Goal: Task Accomplishment & Management: Manage account settings

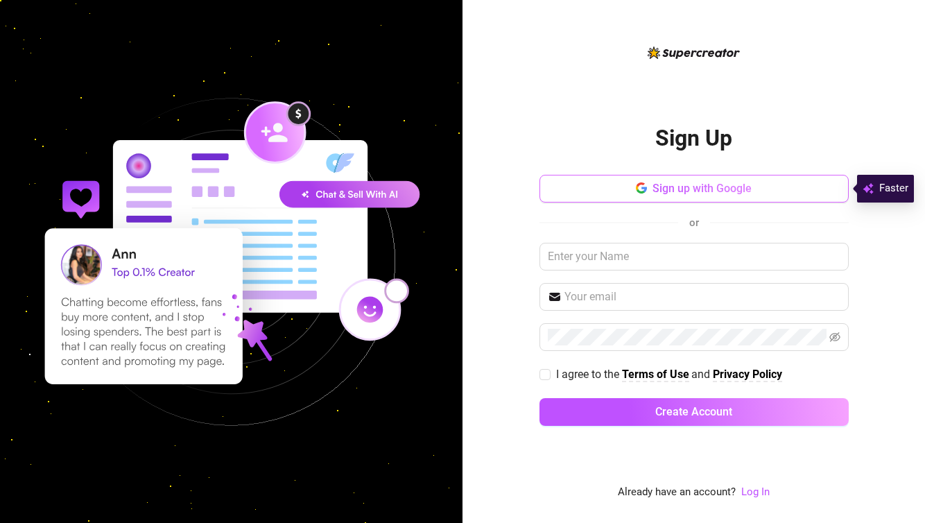
click at [669, 191] on span "Sign up with Google" at bounding box center [702, 188] width 99 height 13
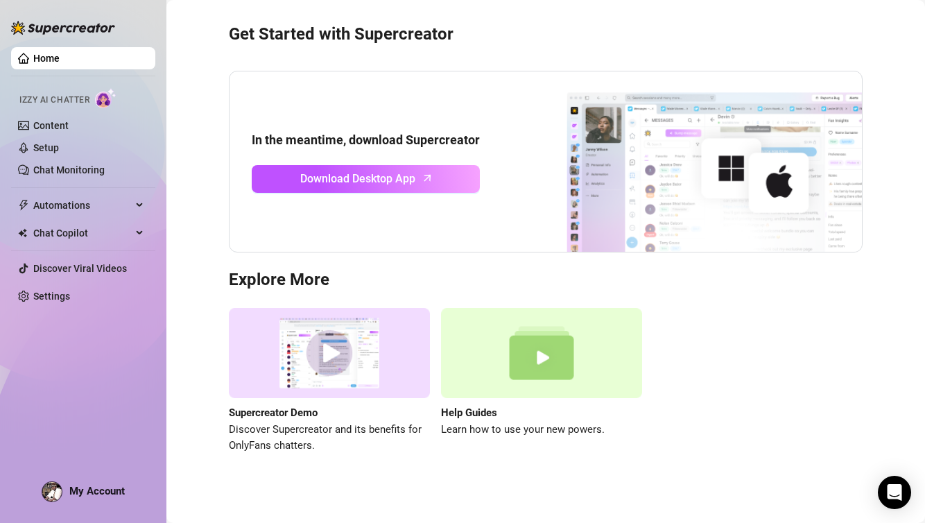
scroll to position [35, 0]
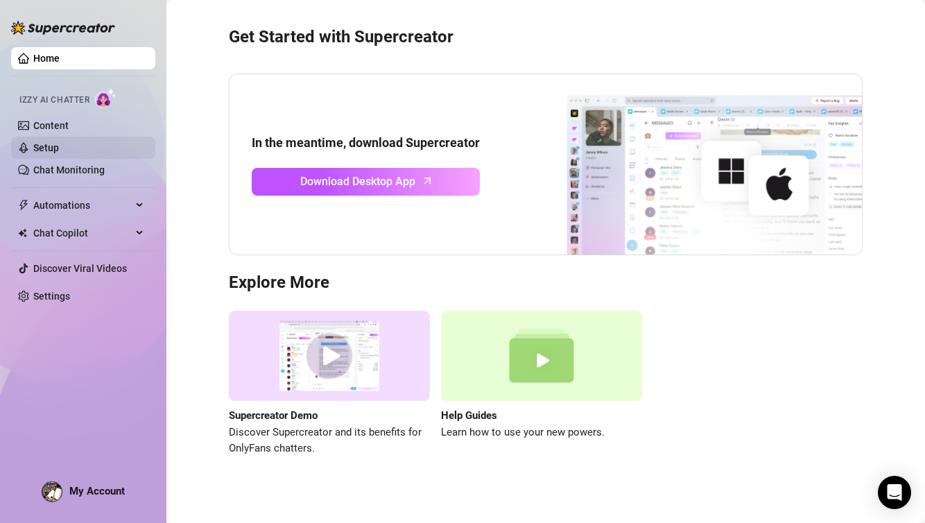
click at [42, 146] on link "Setup" at bounding box center [46, 147] width 26 height 11
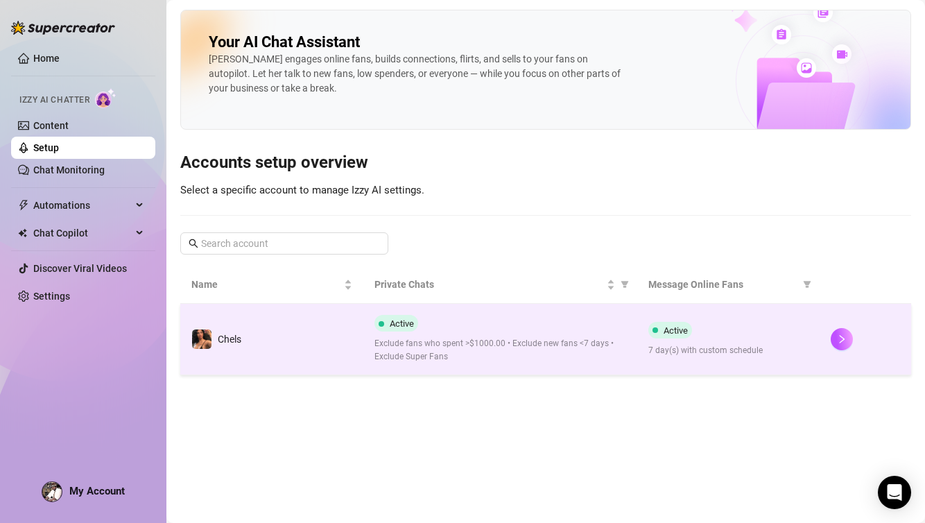
click at [390, 344] on span "Exclude fans who spent >$1000.00 • Exclude new fans <7 days • Exclude Super Fans" at bounding box center [501, 350] width 252 height 26
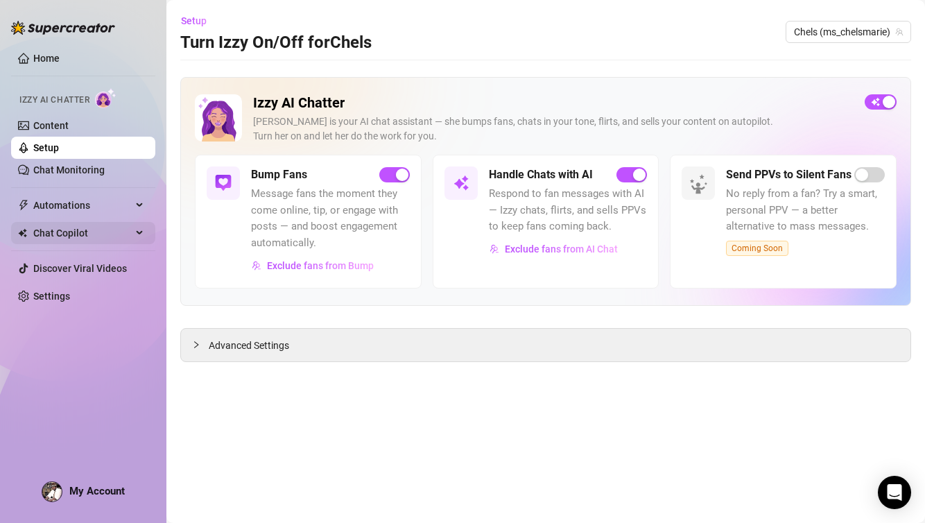
click at [137, 233] on div "Chat Copilot" at bounding box center [83, 233] width 144 height 22
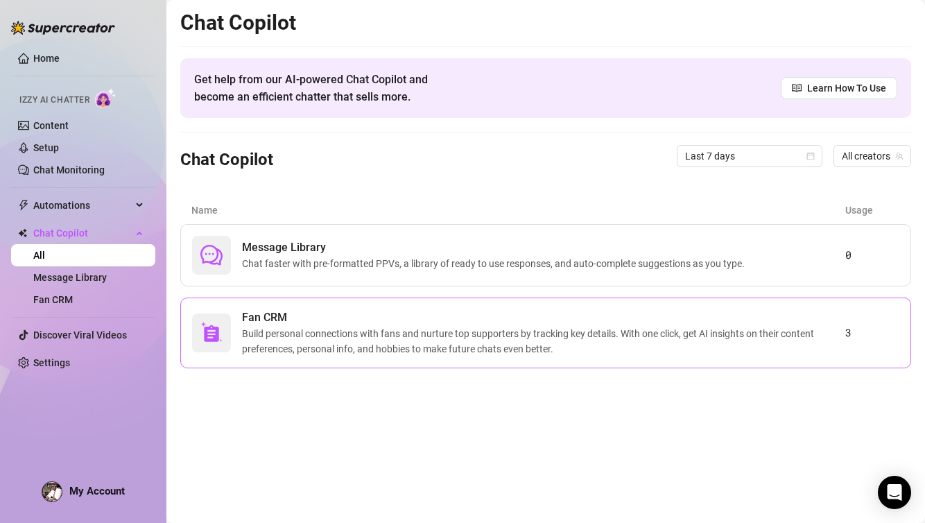
click at [422, 343] on span "Build personal connections with fans and nurture top supporters by tracking key…" at bounding box center [543, 341] width 603 height 31
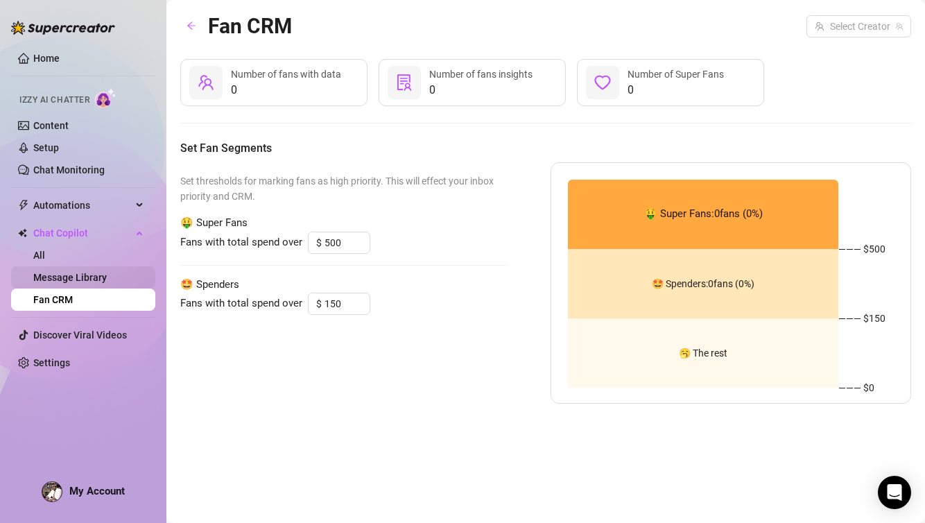
click at [78, 278] on link "Message Library" at bounding box center [70, 277] width 74 height 11
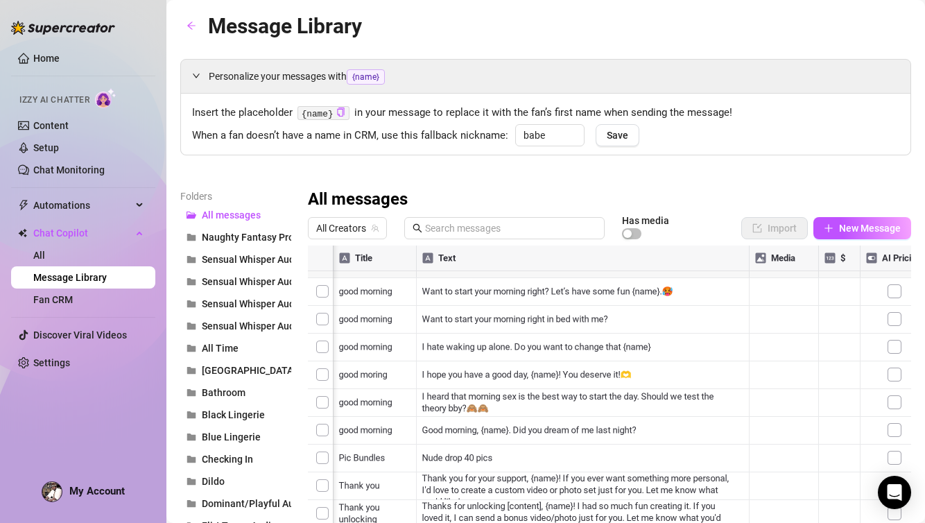
scroll to position [0, 102]
click at [136, 201] on div "Automations" at bounding box center [83, 205] width 144 height 22
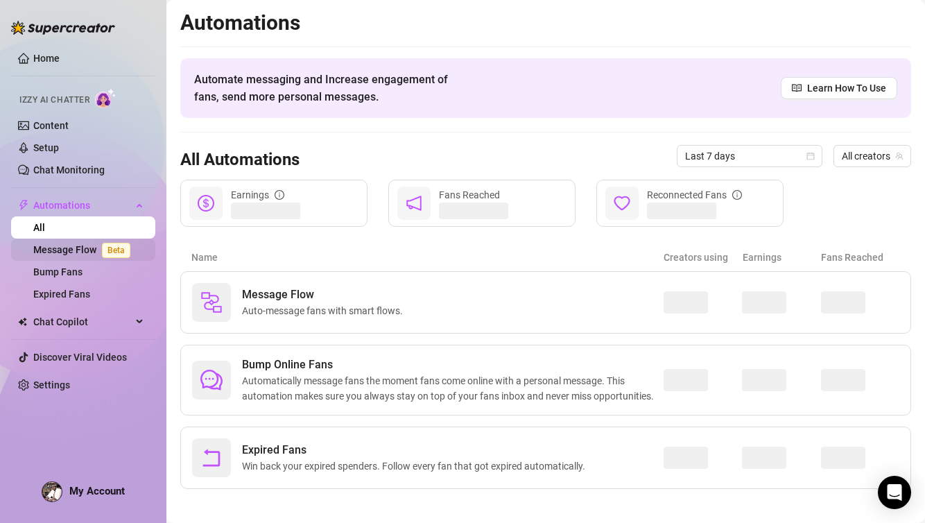
click at [67, 251] on link "Message Flow Beta" at bounding box center [84, 249] width 103 height 11
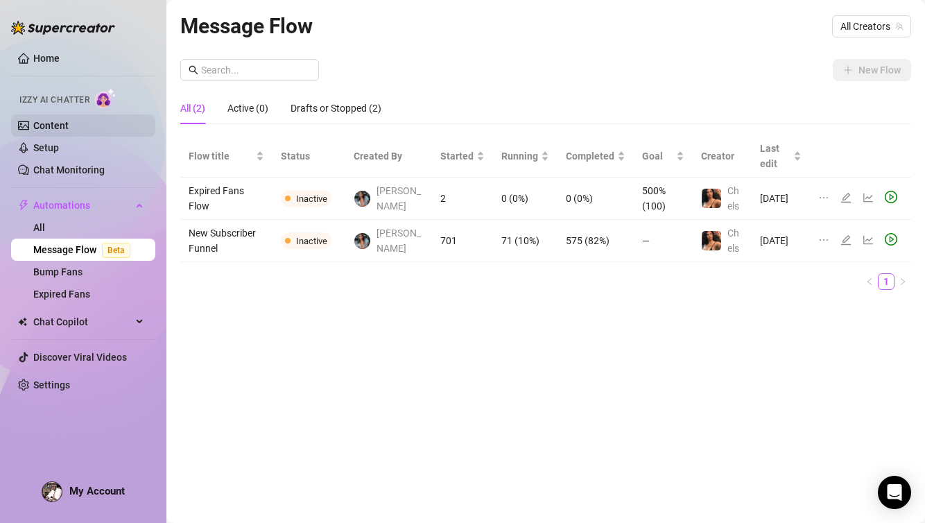
click at [43, 123] on link "Content" at bounding box center [50, 125] width 35 height 11
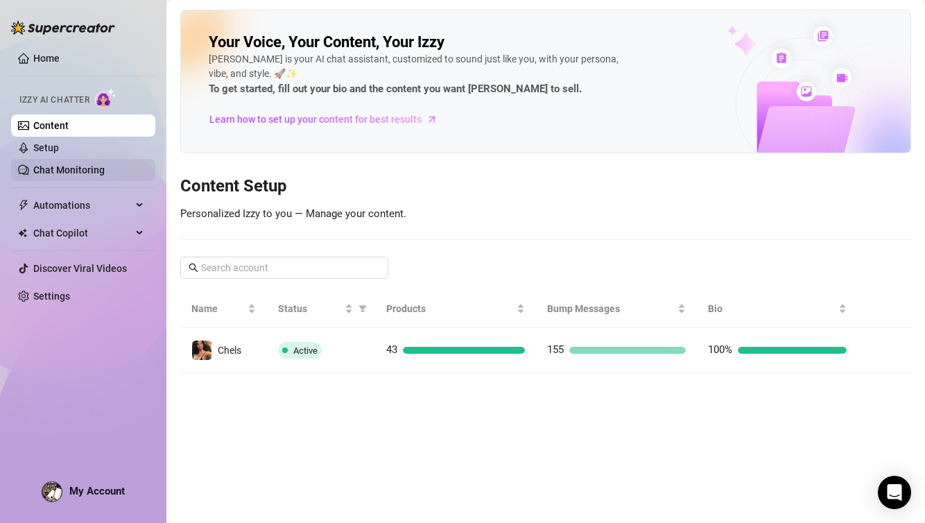
click at [56, 169] on link "Chat Monitoring" at bounding box center [68, 169] width 71 height 11
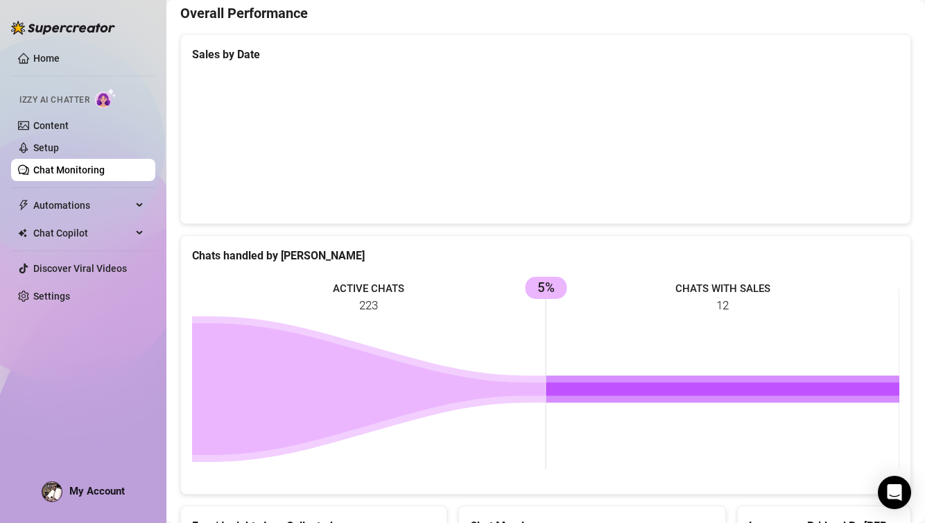
scroll to position [659, 0]
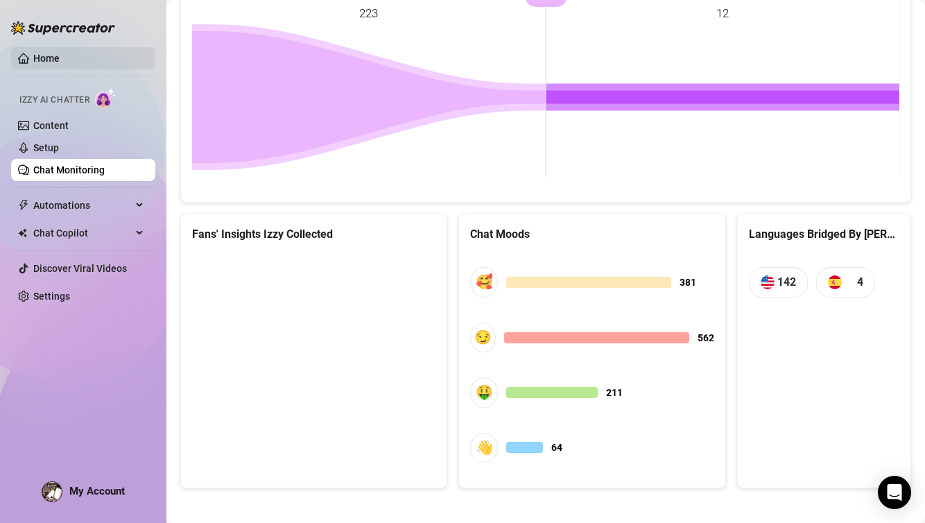
click at [49, 57] on link "Home" at bounding box center [46, 58] width 26 height 11
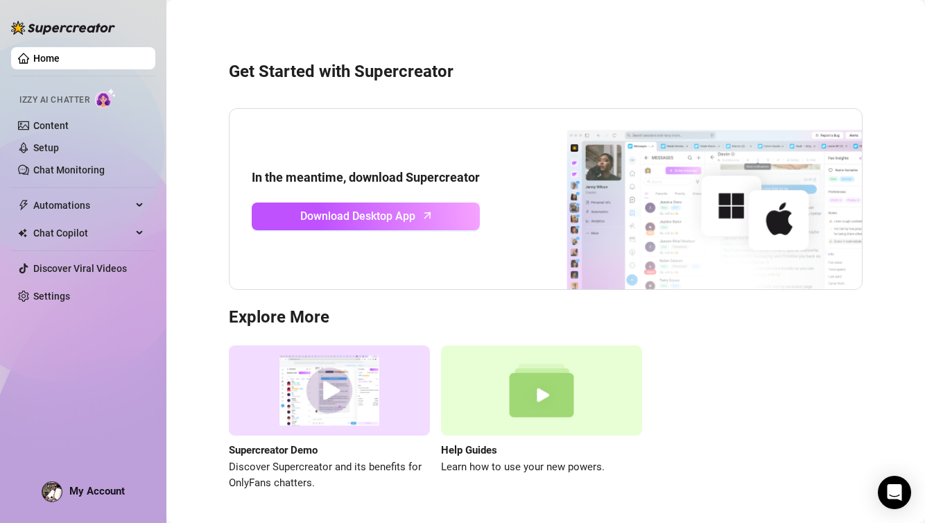
scroll to position [45, 0]
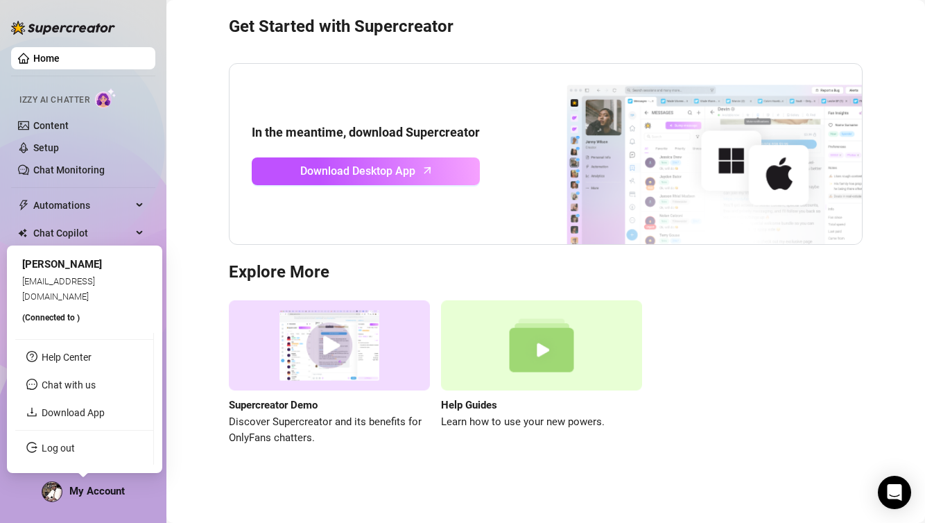
click at [105, 492] on span "My Account" at bounding box center [96, 491] width 55 height 12
click at [46, 492] on img at bounding box center [51, 491] width 19 height 19
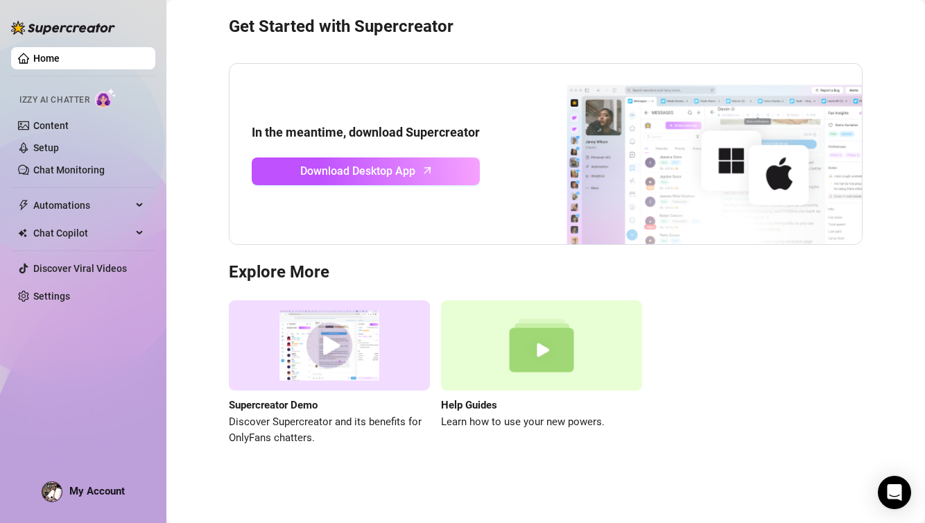
click at [335, 343] on img at bounding box center [329, 345] width 201 height 91
click at [49, 123] on link "Content" at bounding box center [50, 125] width 35 height 11
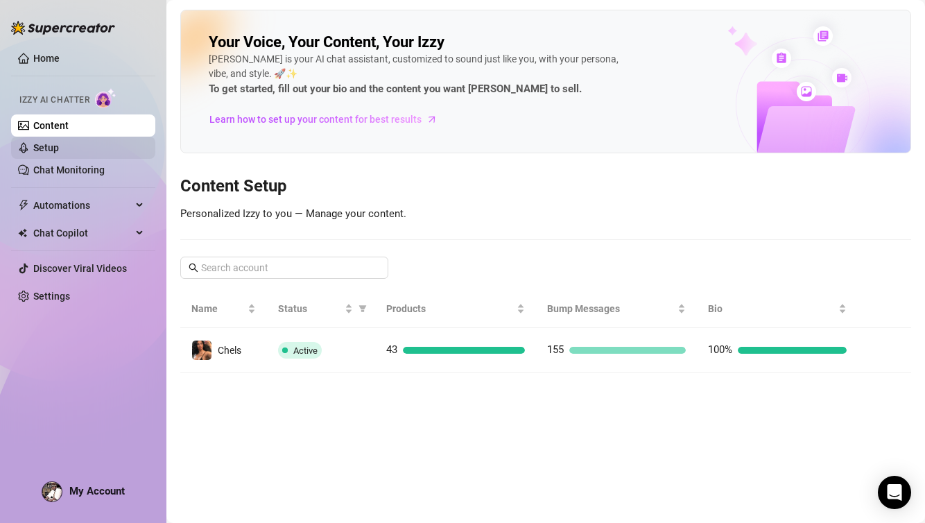
click at [58, 146] on link "Setup" at bounding box center [46, 147] width 26 height 11
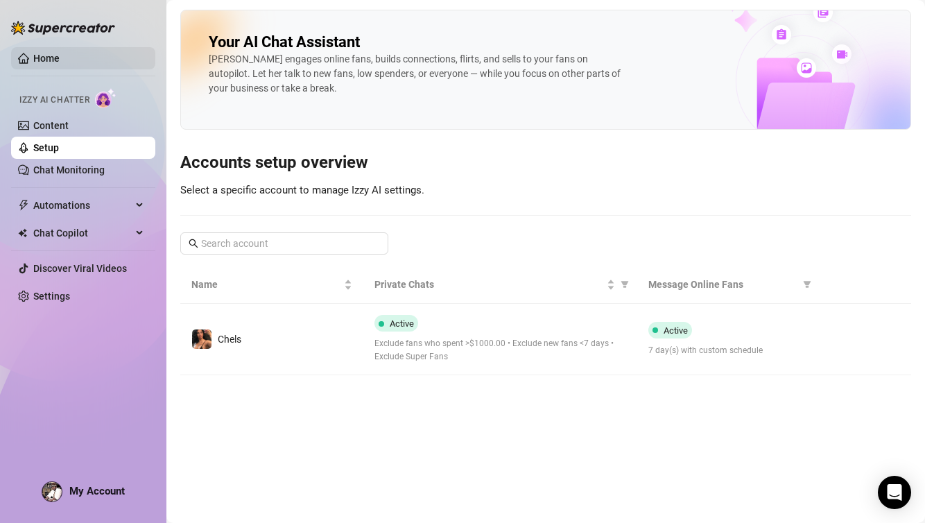
click at [46, 56] on link "Home" at bounding box center [46, 58] width 26 height 11
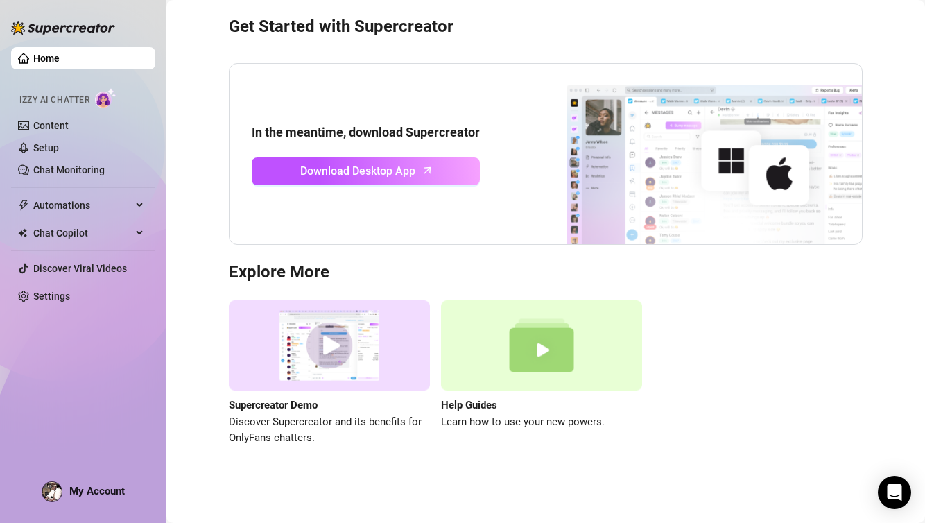
scroll to position [44, 0]
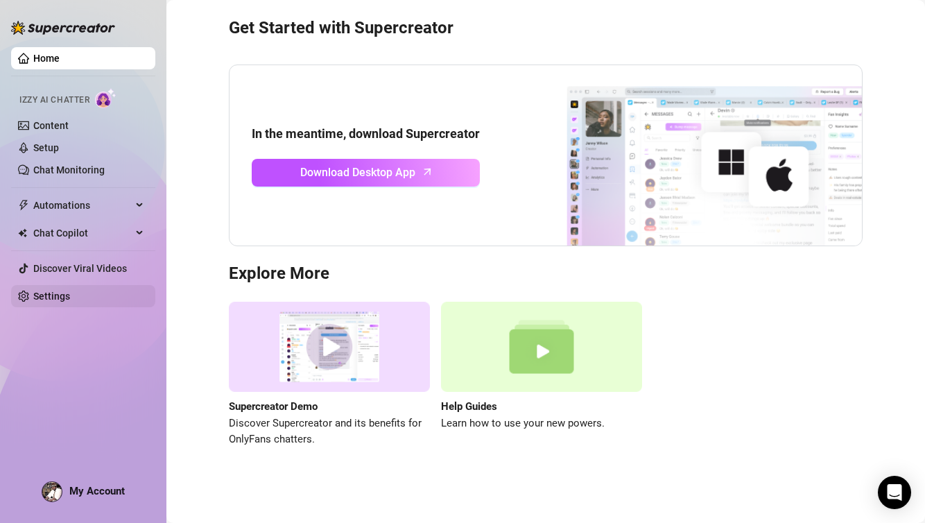
click at [37, 302] on link "Settings" at bounding box center [51, 296] width 37 height 11
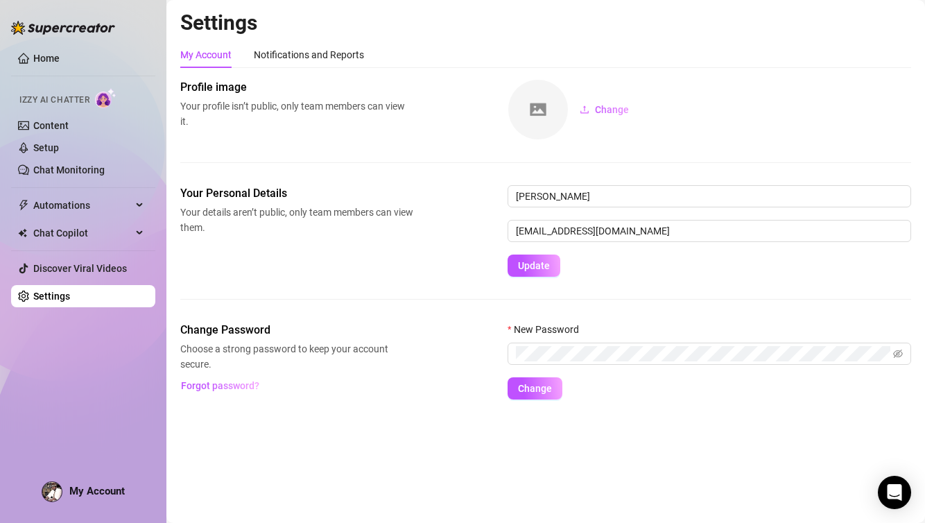
click at [318, 457] on main "Settings My Account Notifications and Reports Profile image Your profile isn’t …" at bounding box center [545, 261] width 759 height 523
click at [47, 235] on span "Chat Copilot" at bounding box center [82, 233] width 98 height 22
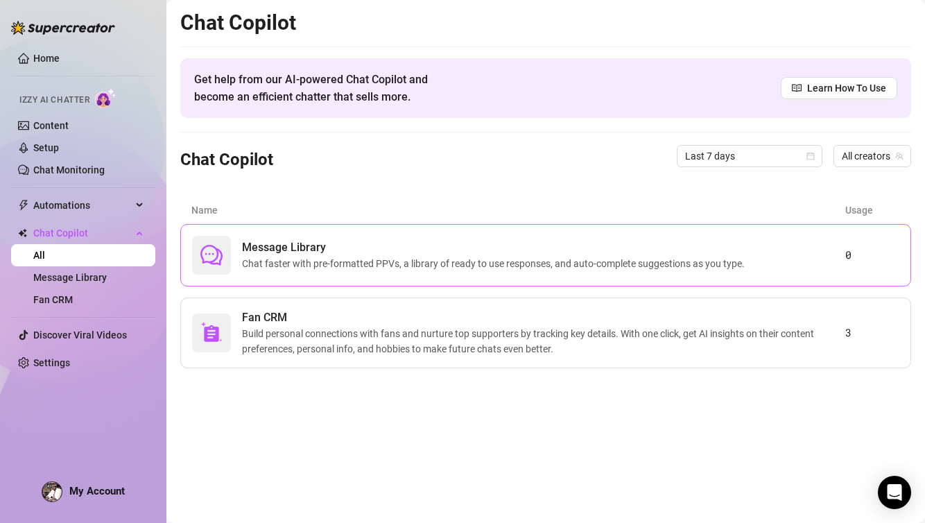
click at [255, 250] on span "Message Library" at bounding box center [496, 247] width 508 height 17
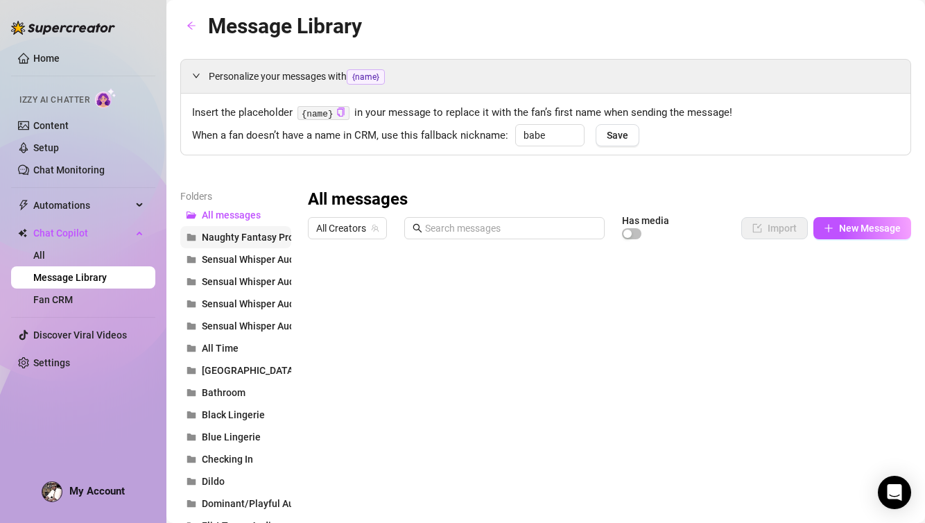
click at [216, 238] on span "Naughty Fantasy Prompts" at bounding box center [259, 237] width 114 height 11
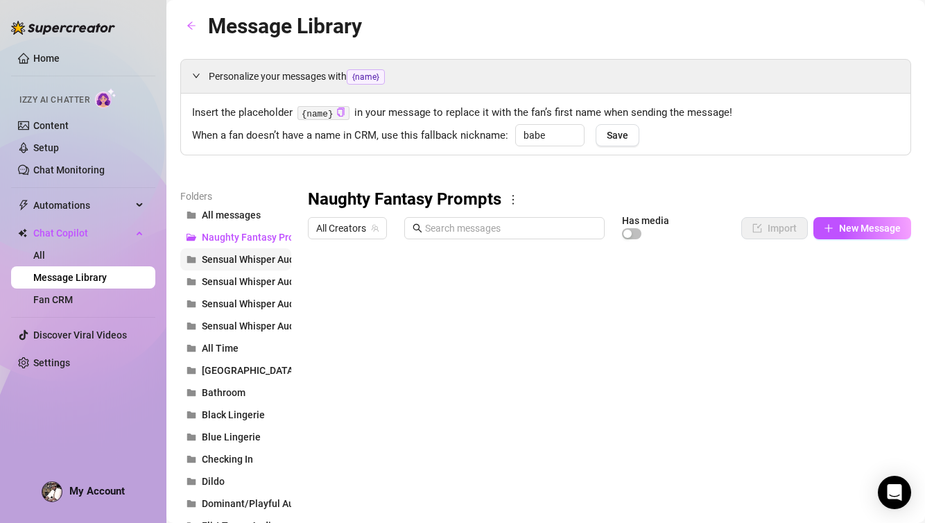
click at [216, 263] on span "Sensual Whisper Audios" at bounding box center [255, 259] width 106 height 11
click at [214, 368] on span "[GEOGRAPHIC_DATA]" at bounding box center [249, 370] width 94 height 11
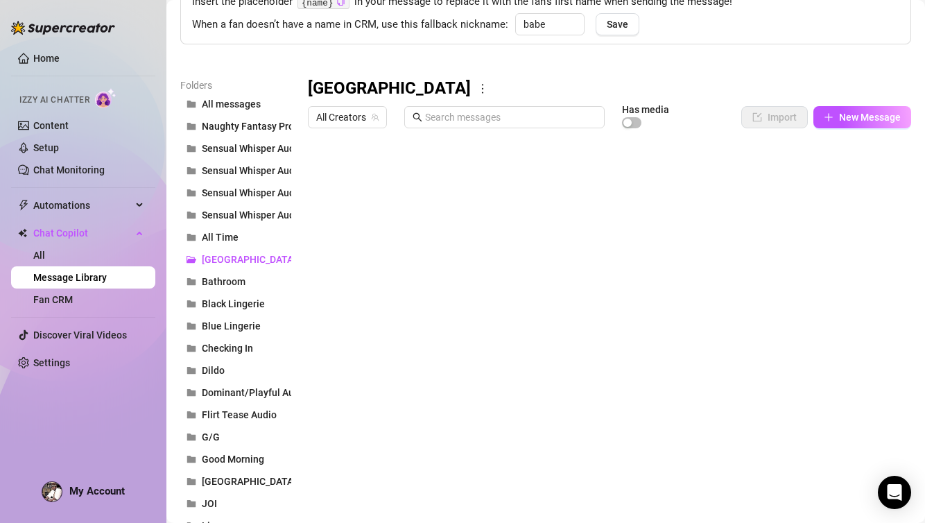
scroll to position [138, 0]
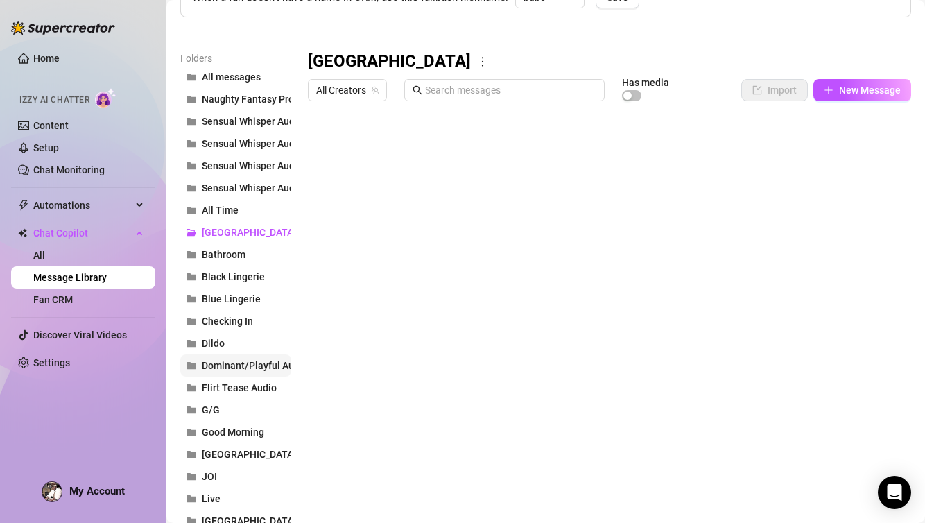
click at [223, 368] on span "Dominant/Playful Audios" at bounding box center [257, 365] width 111 height 11
